Goal: Task Accomplishment & Management: Use online tool/utility

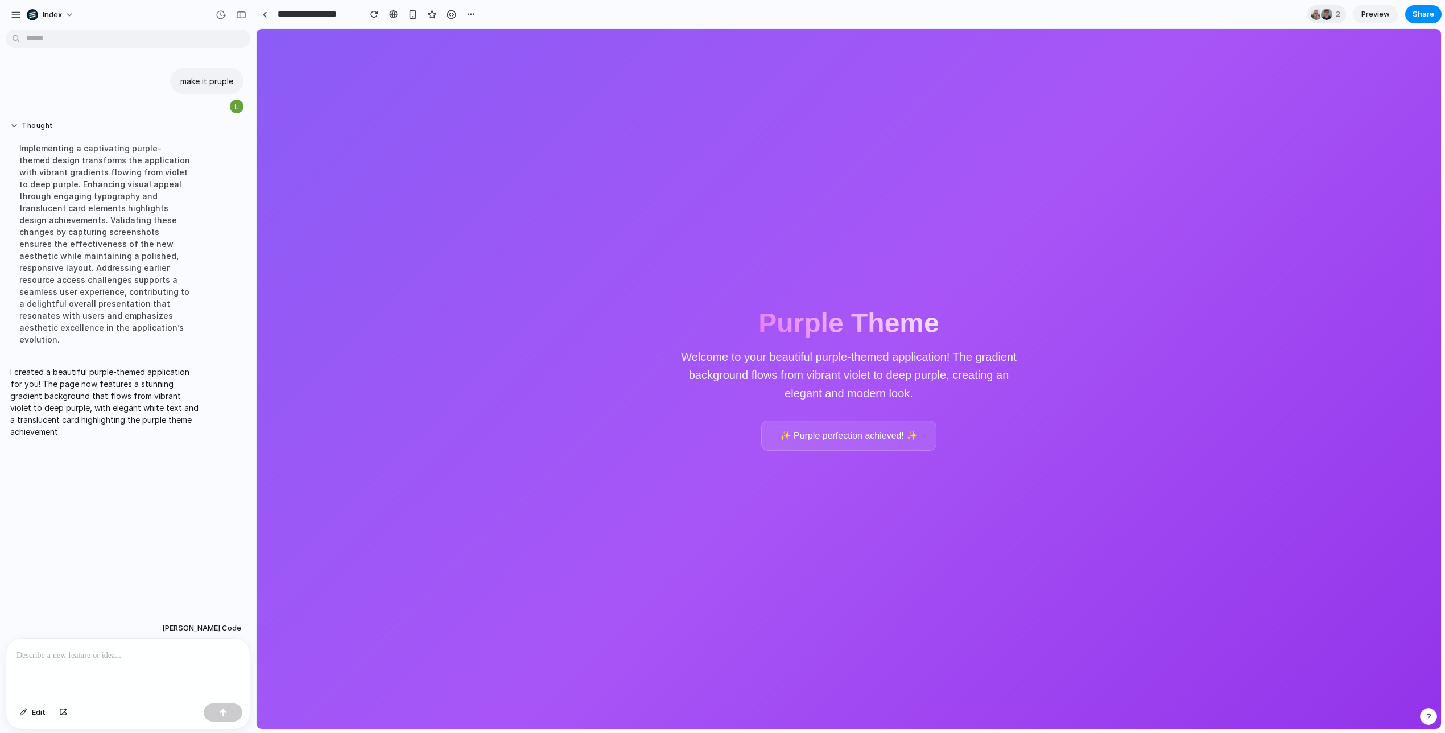
click at [1258, 106] on div "Purple Theme Welcome to your beautiful purple-themed application! The gradient …" at bounding box center [849, 379] width 1184 height 700
click at [121, 656] on p at bounding box center [127, 655] width 223 height 14
click at [384, 184] on div "Purple Theme Welcome to your beautiful purple-themed application! The gradient …" at bounding box center [849, 379] width 1184 height 700
click at [153, 258] on div "Implementing a captivating purple-themed design transforms the application with…" at bounding box center [105, 243] width 190 height 217
drag, startPoint x: 153, startPoint y: 258, endPoint x: 147, endPoint y: 254, distance: 6.9
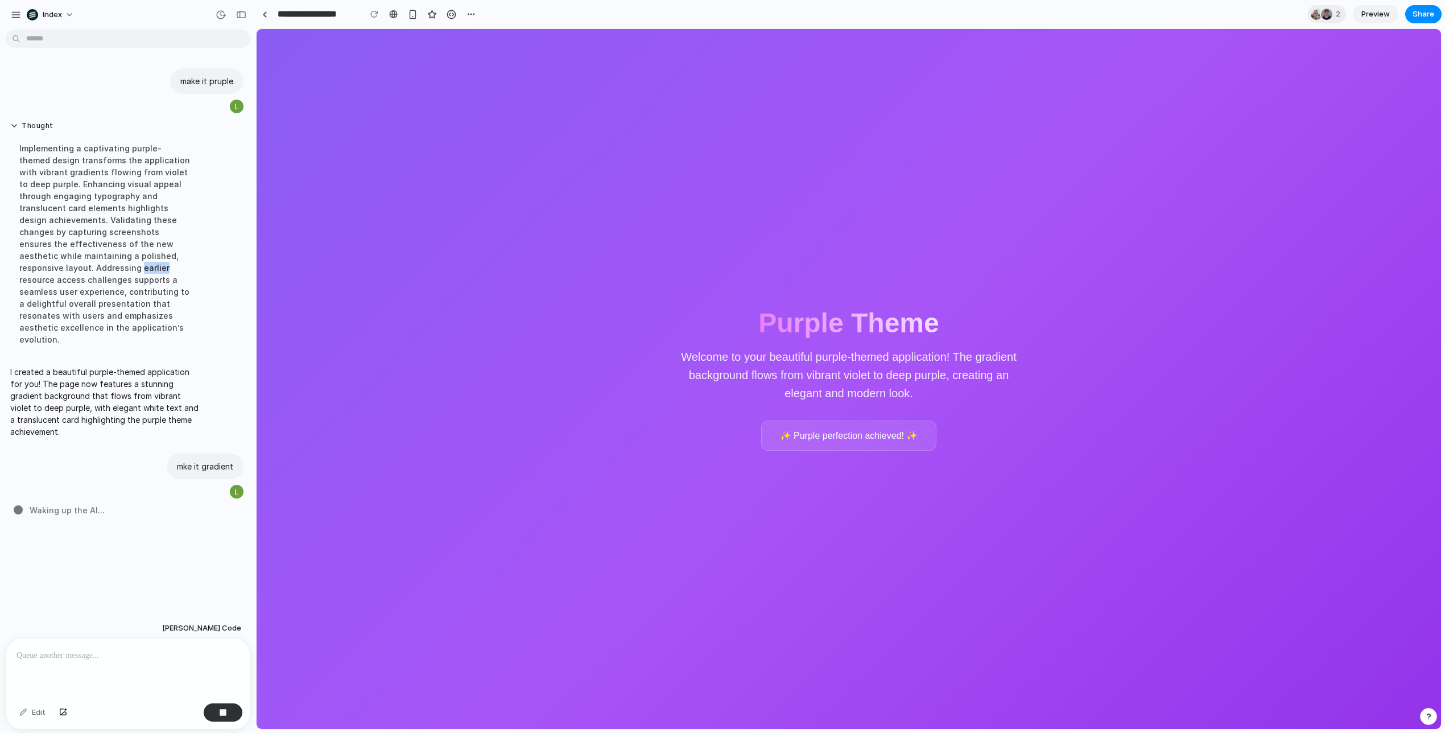
click at [147, 254] on div "Implementing a captivating purple-themed design transforms the application with…" at bounding box center [105, 243] width 190 height 217
click at [1118, 243] on div "Purple Theme Welcome to your beautiful purple-themed application! The gradient …" at bounding box center [849, 379] width 1184 height 700
click at [610, 358] on div "Purple Theme Welcome to your beautiful purple-themed application! The gradient …" at bounding box center [849, 379] width 1184 height 700
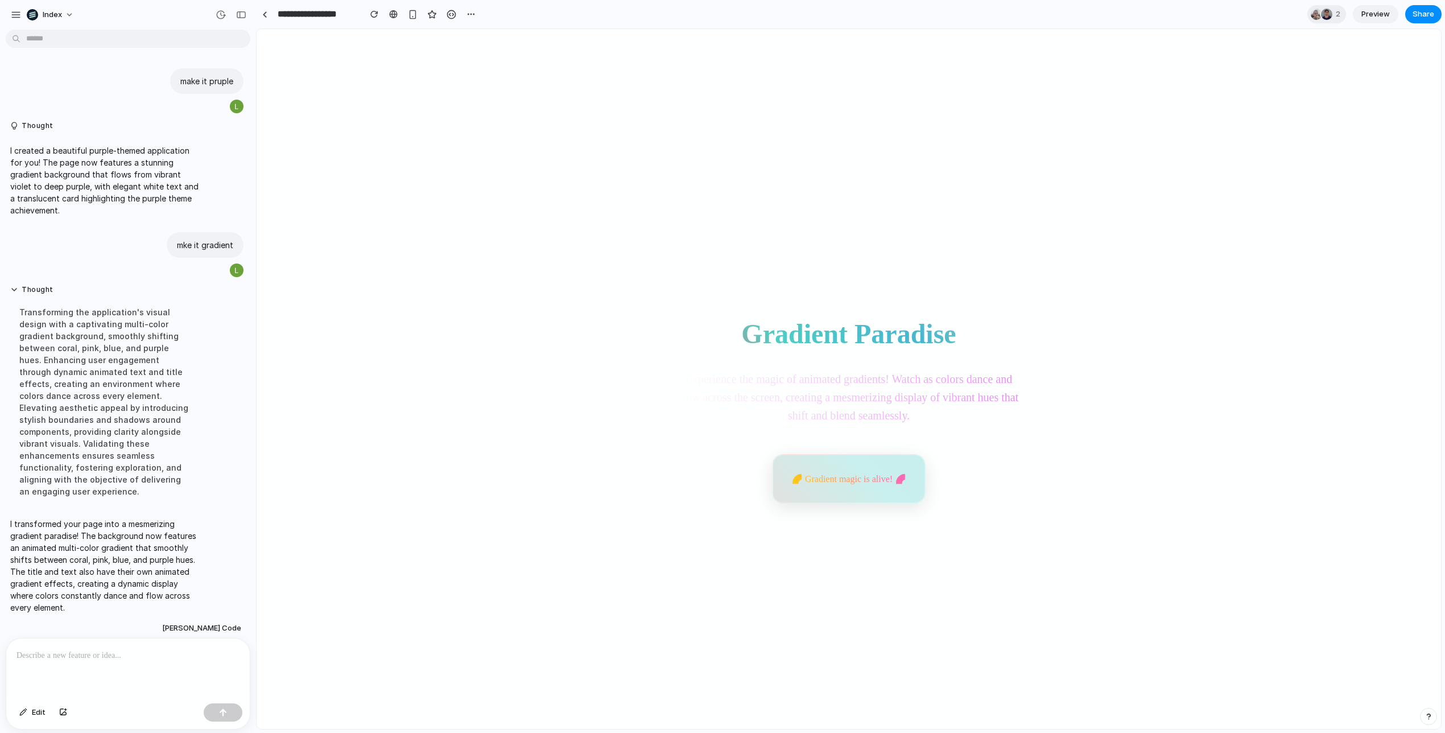
click at [658, 336] on div "Gradient Paradise Experience the magic of animated gradients! Watch as colors d…" at bounding box center [848, 402] width 1175 height 736
click at [132, 664] on div at bounding box center [127, 668] width 243 height 60
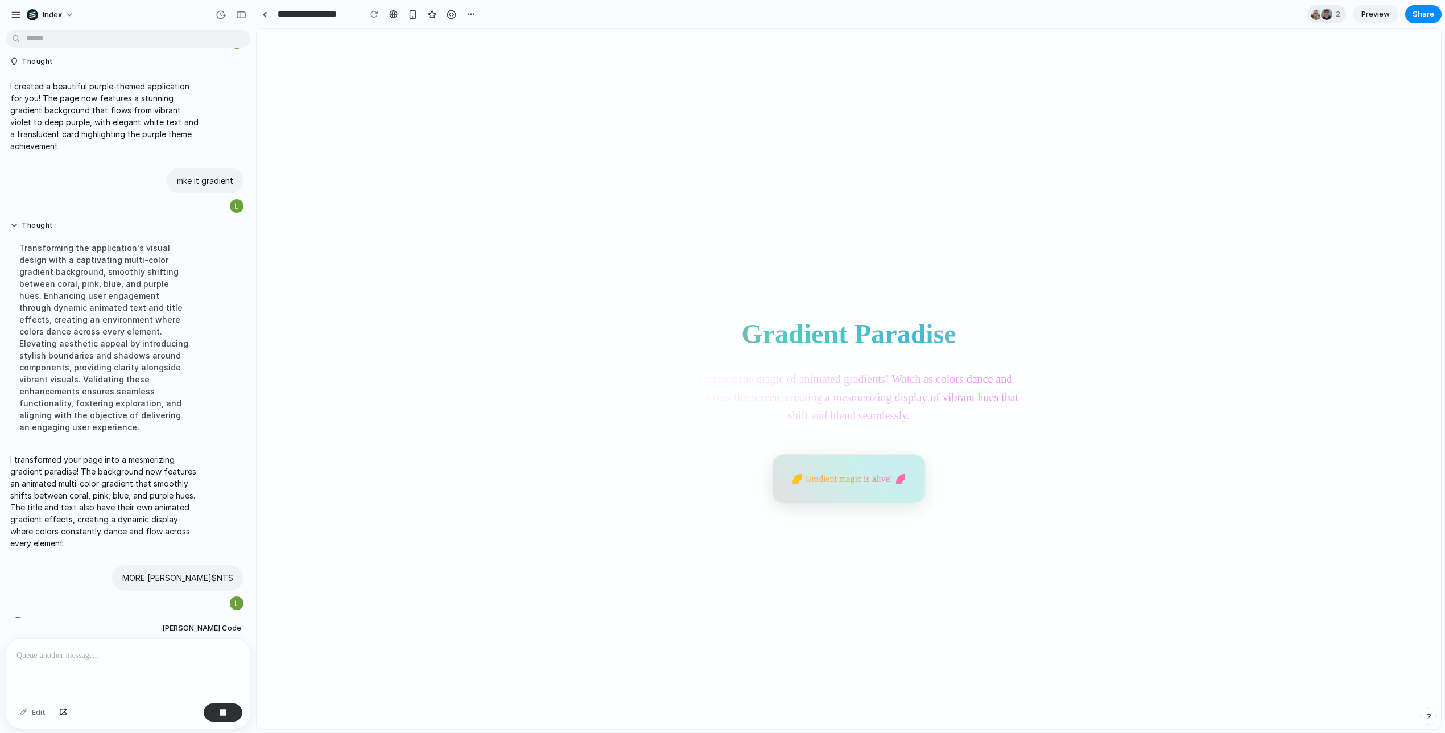
click at [974, 16] on section "**********" at bounding box center [848, 14] width 1185 height 28
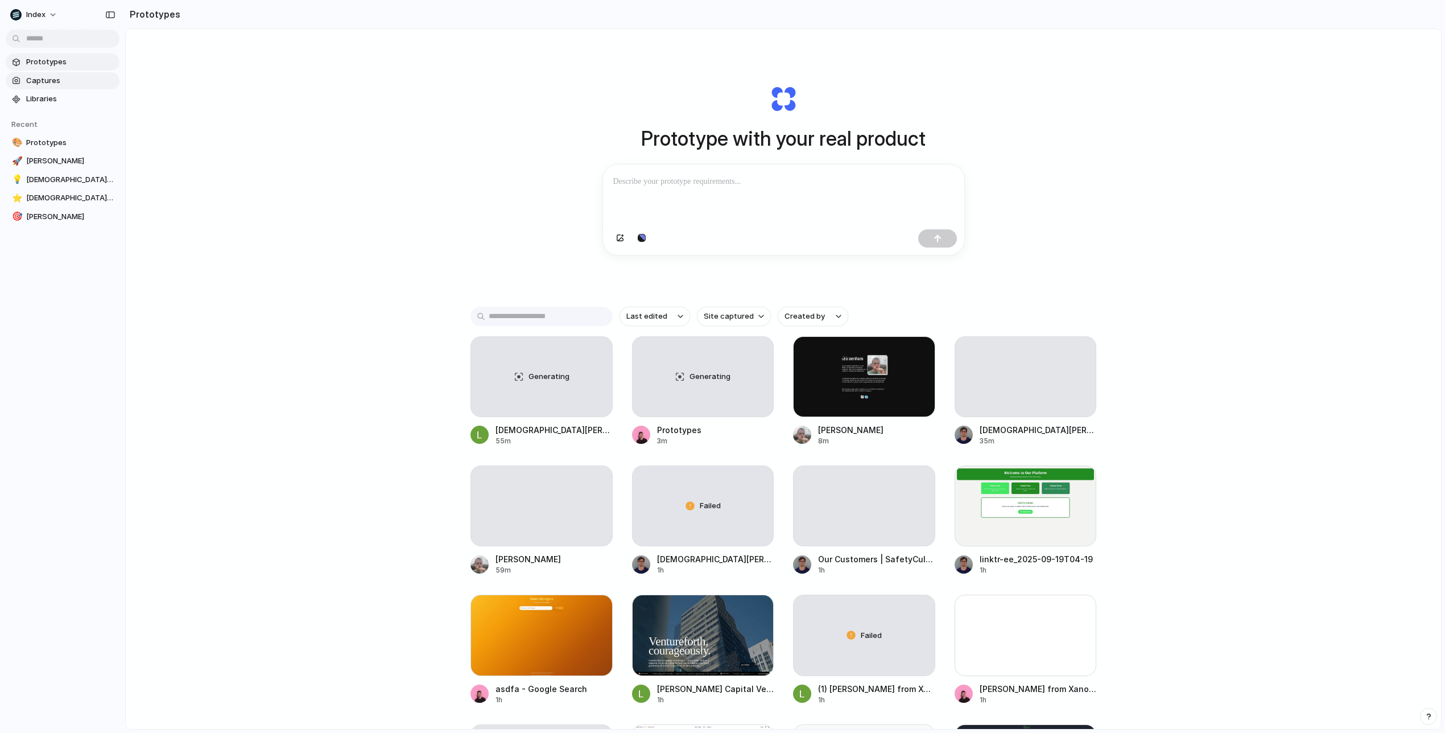
click at [52, 79] on span "Captures" at bounding box center [70, 80] width 89 height 11
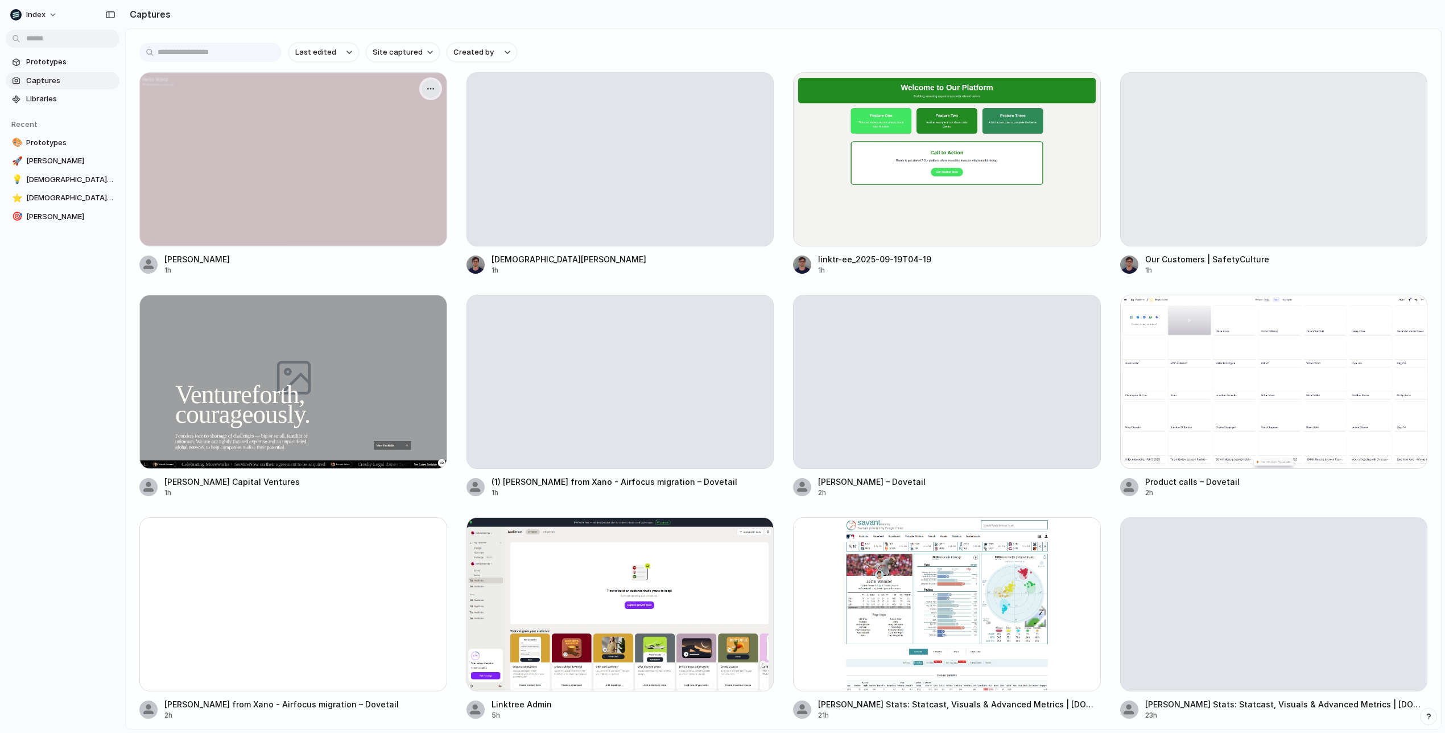
click at [433, 89] on div "button" at bounding box center [430, 88] width 9 height 9
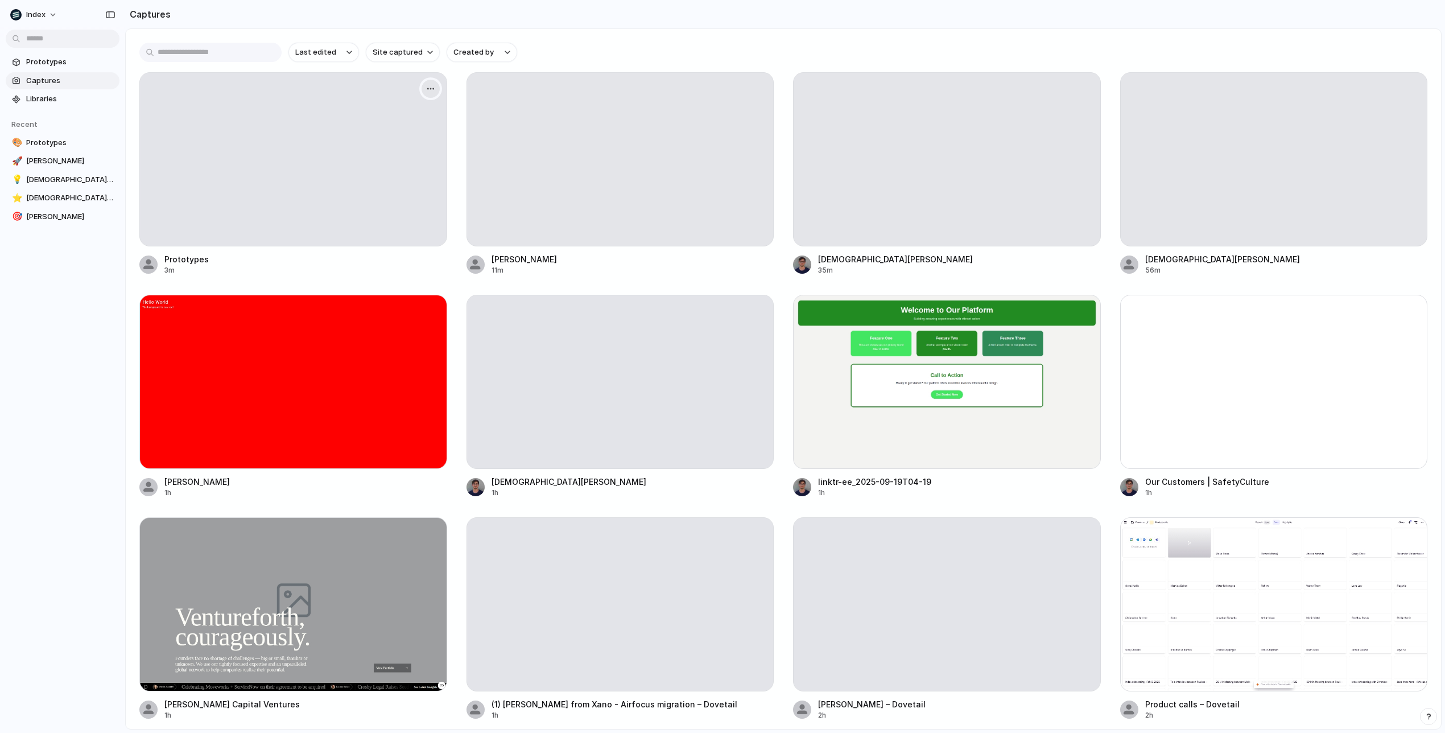
click at [426, 89] on div "button" at bounding box center [430, 88] width 9 height 9
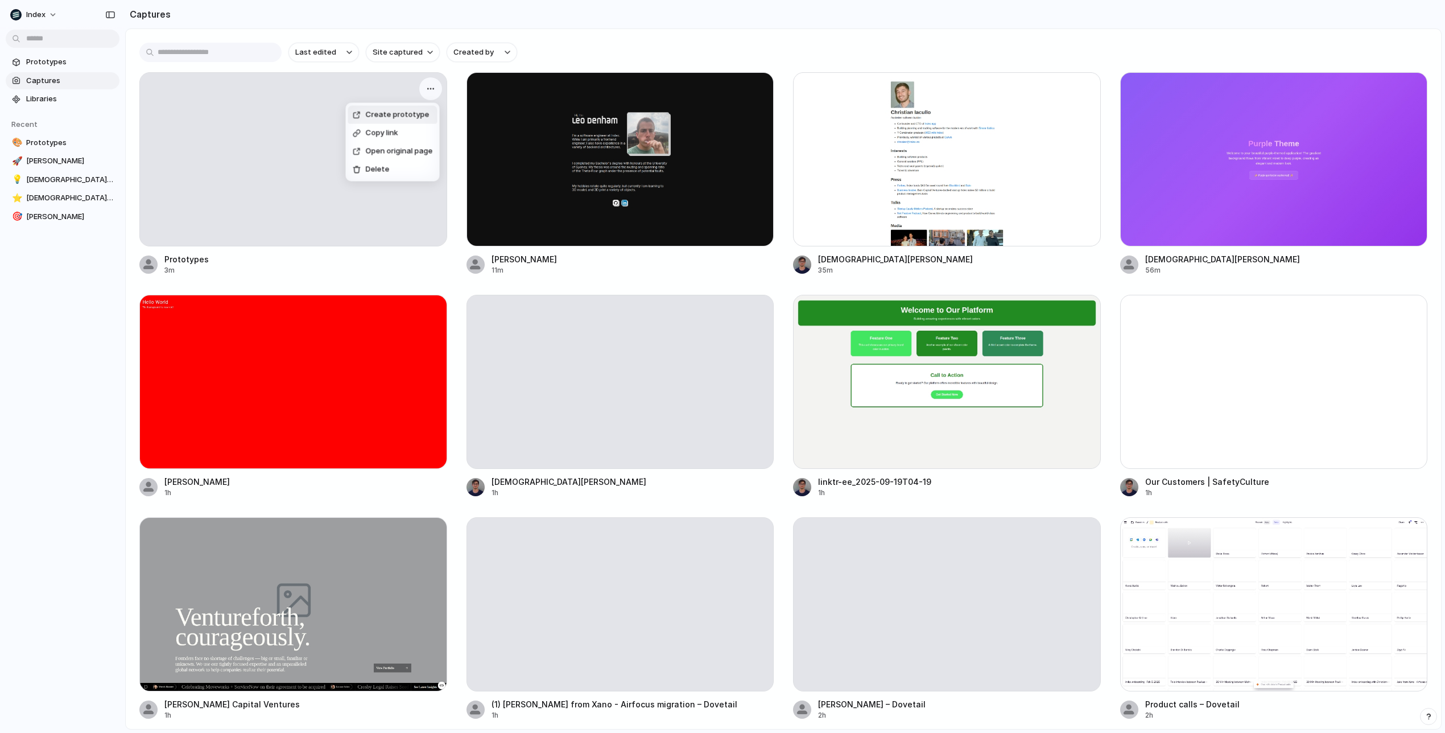
click at [426, 89] on div "Create prototype Copy link Open original page Delete" at bounding box center [722, 366] width 1445 height 733
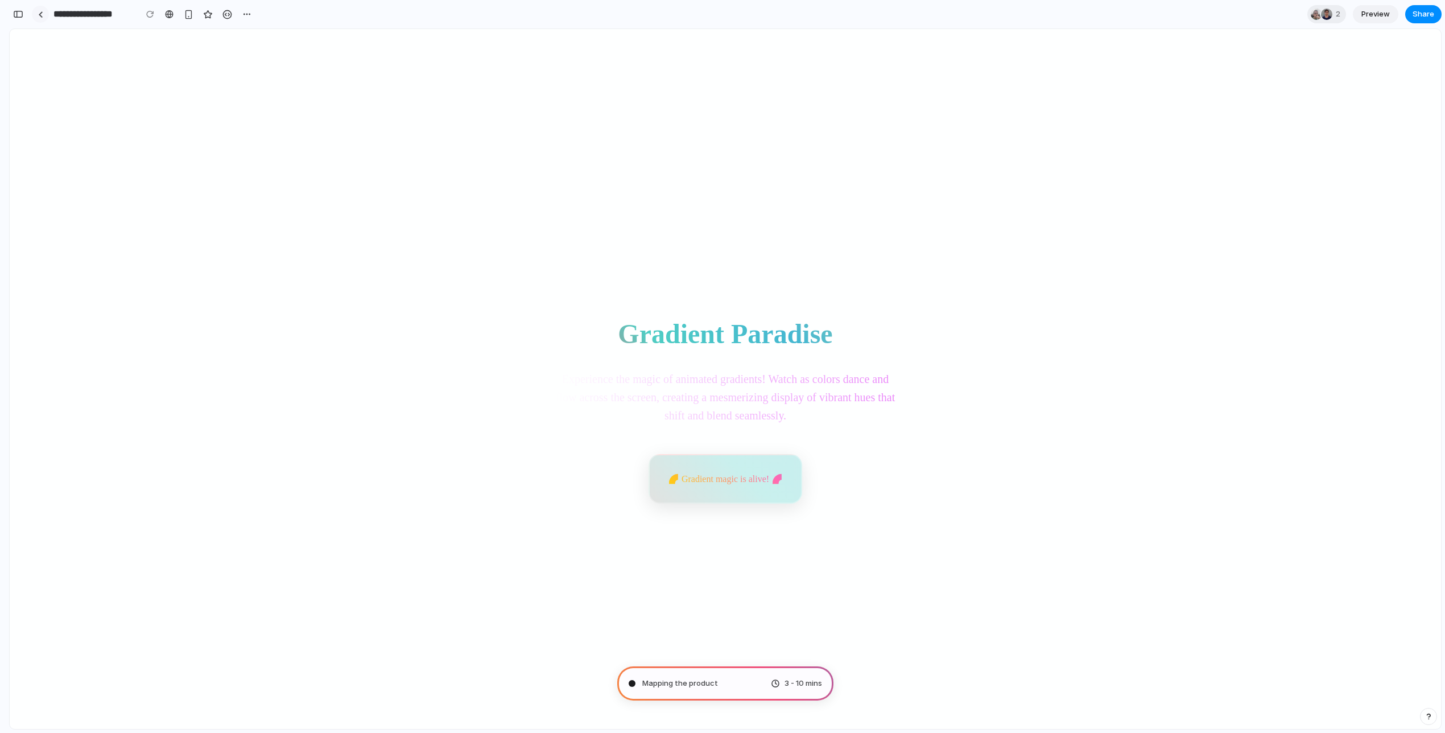
click at [43, 10] on link at bounding box center [40, 14] width 17 height 17
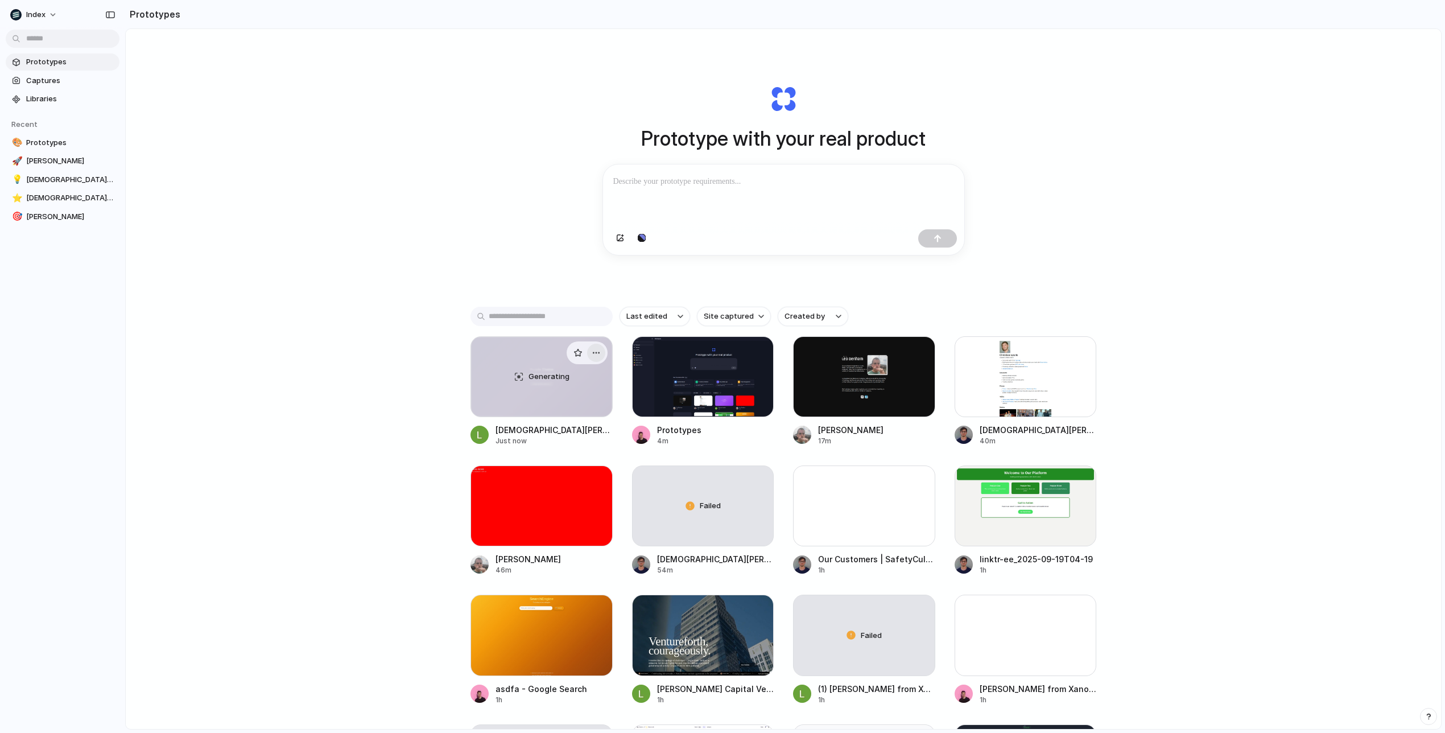
click at [600, 356] on div "button" at bounding box center [596, 352] width 9 height 9
click at [559, 265] on div "Open in new tab Copy link Delete" at bounding box center [722, 366] width 1445 height 733
